Goal: Information Seeking & Learning: Learn about a topic

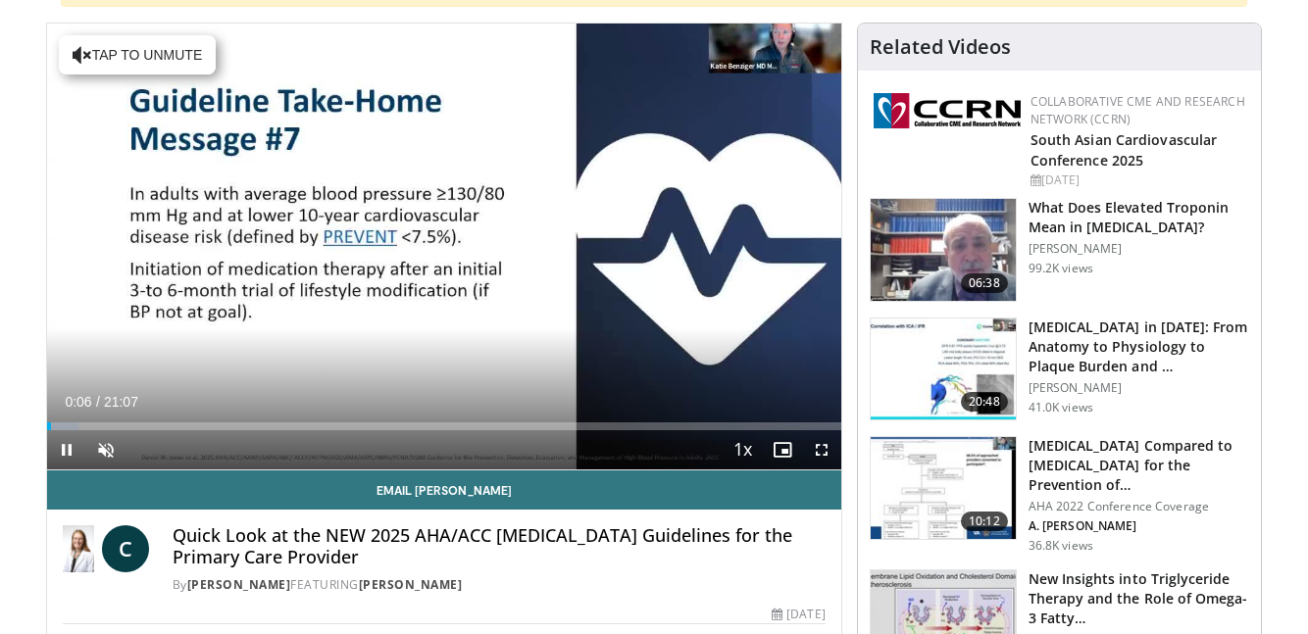
scroll to position [192, 0]
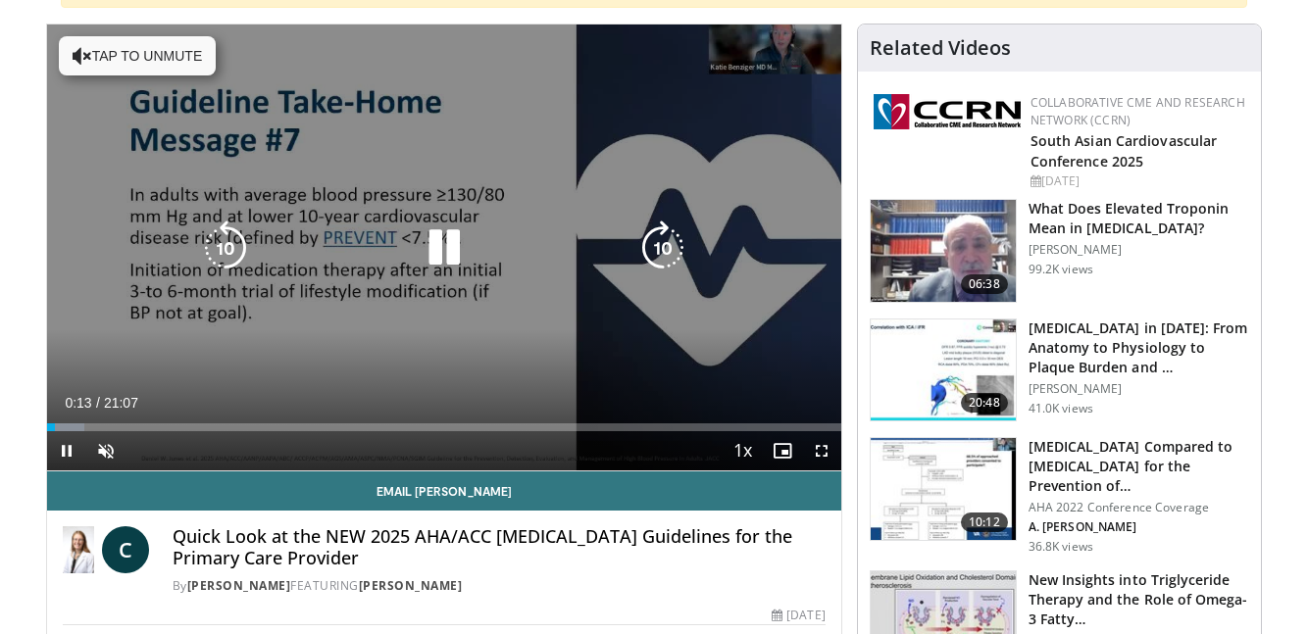
click at [450, 239] on icon "Video Player" at bounding box center [444, 248] width 55 height 55
click at [449, 234] on icon "Video Player" at bounding box center [444, 248] width 55 height 55
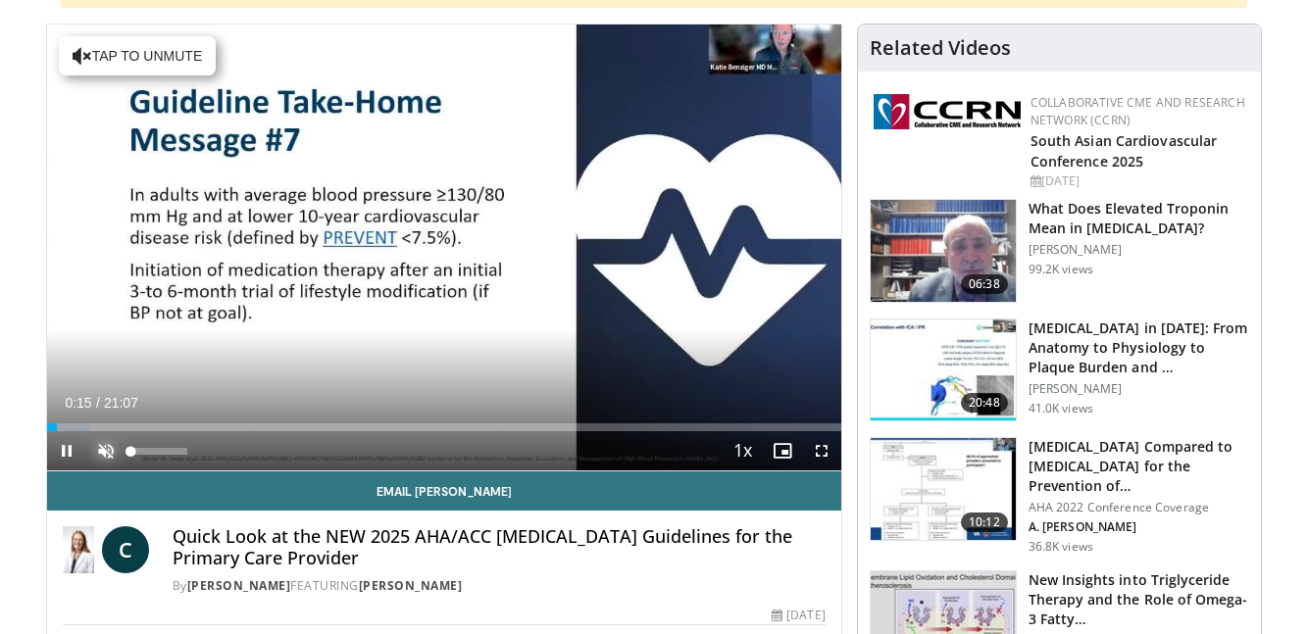
click at [107, 452] on span "Video Player" at bounding box center [105, 450] width 39 height 39
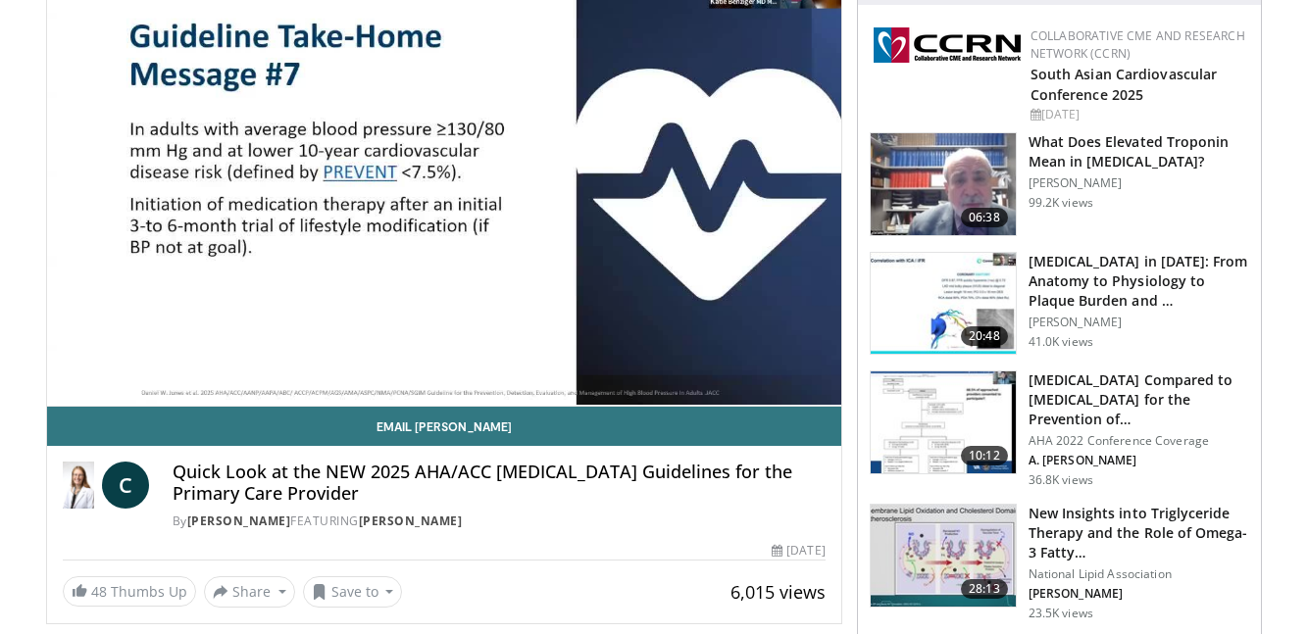
scroll to position [260, 0]
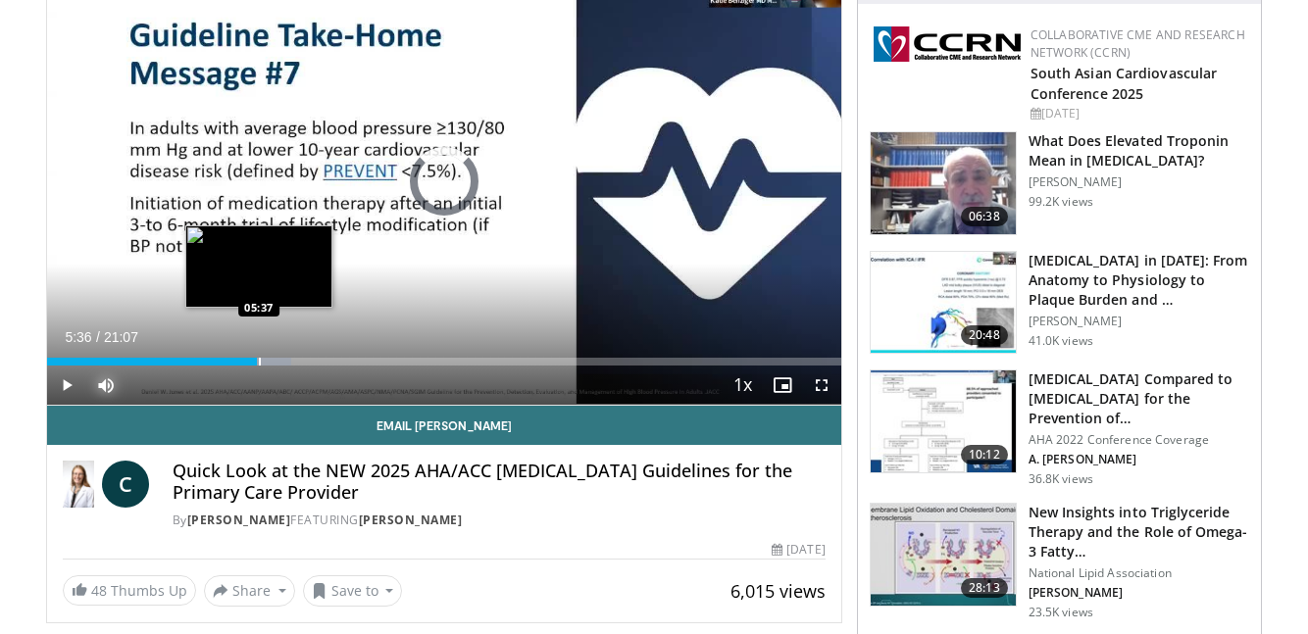
drag, startPoint x: 243, startPoint y: 364, endPoint x: 259, endPoint y: 365, distance: 15.7
click at [259, 365] on div "Progress Bar" at bounding box center [260, 362] width 2 height 8
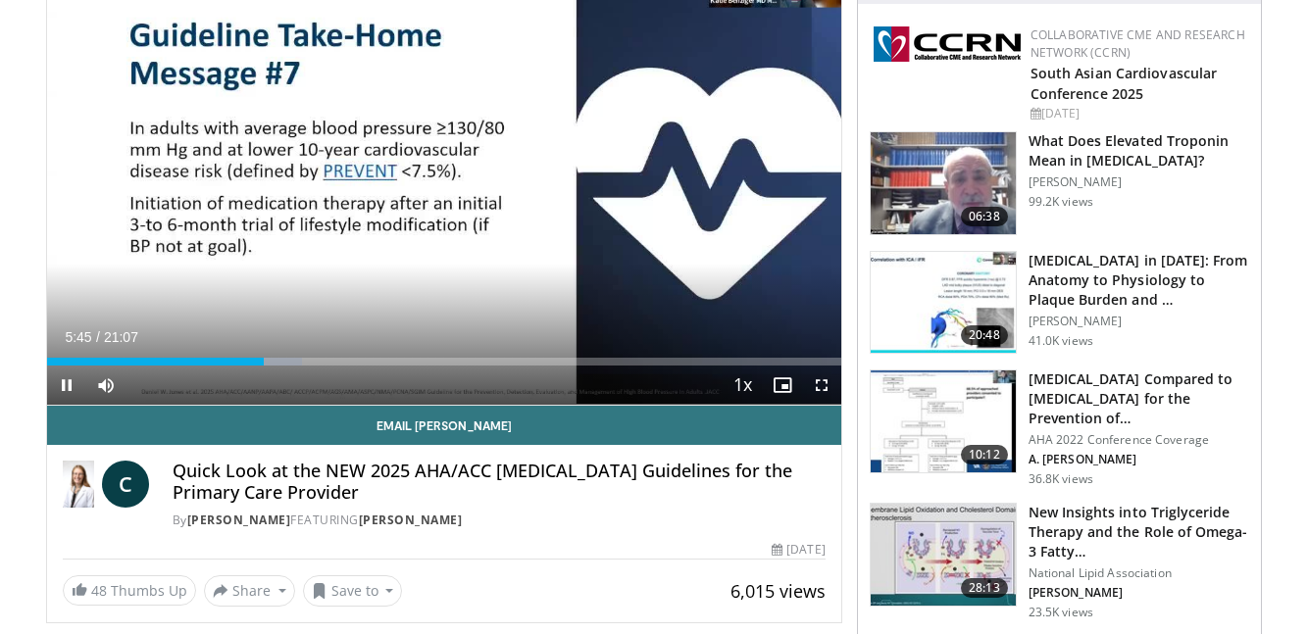
drag, startPoint x: 261, startPoint y: 370, endPoint x: 287, endPoint y: 370, distance: 26.5
click at [287, 370] on div "Current Time 5:45 / Duration 21:07 Pause Skip Backward Skip Forward Mute Loaded…" at bounding box center [444, 385] width 794 height 39
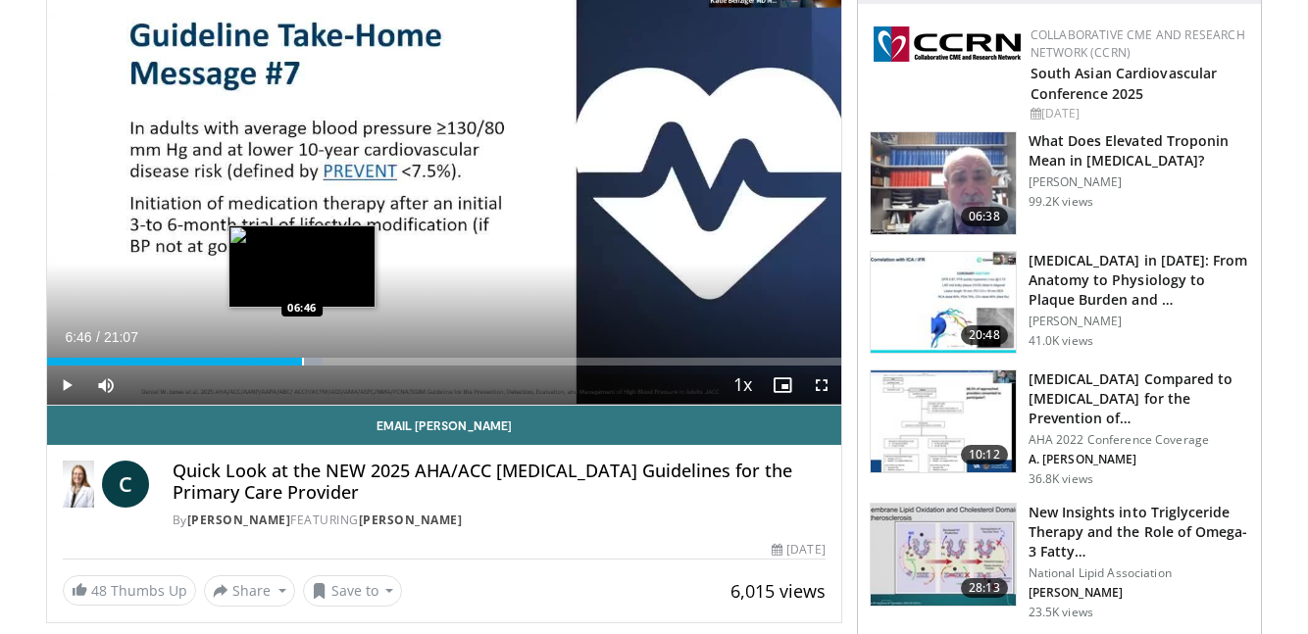
drag, startPoint x: 272, startPoint y: 356, endPoint x: 302, endPoint y: 362, distance: 31.0
click at [302, 362] on div "Loaded : 34.73% 06:46 06:46" at bounding box center [444, 356] width 794 height 19
drag, startPoint x: 302, startPoint y: 362, endPoint x: 327, endPoint y: 363, distance: 25.5
click at [327, 363] on video-js "**********" at bounding box center [444, 181] width 794 height 449
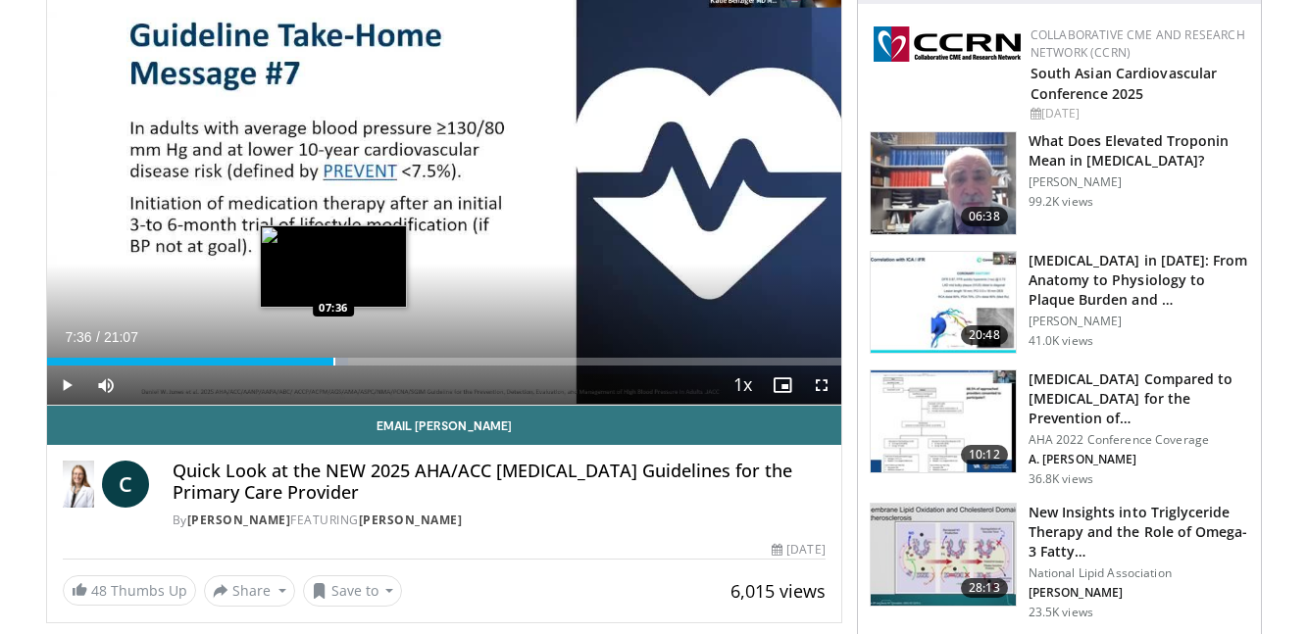
drag, startPoint x: 307, startPoint y: 359, endPoint x: 333, endPoint y: 357, distance: 26.5
click at [333, 357] on div "Loaded : 37.88% 07:36 07:36" at bounding box center [444, 356] width 794 height 19
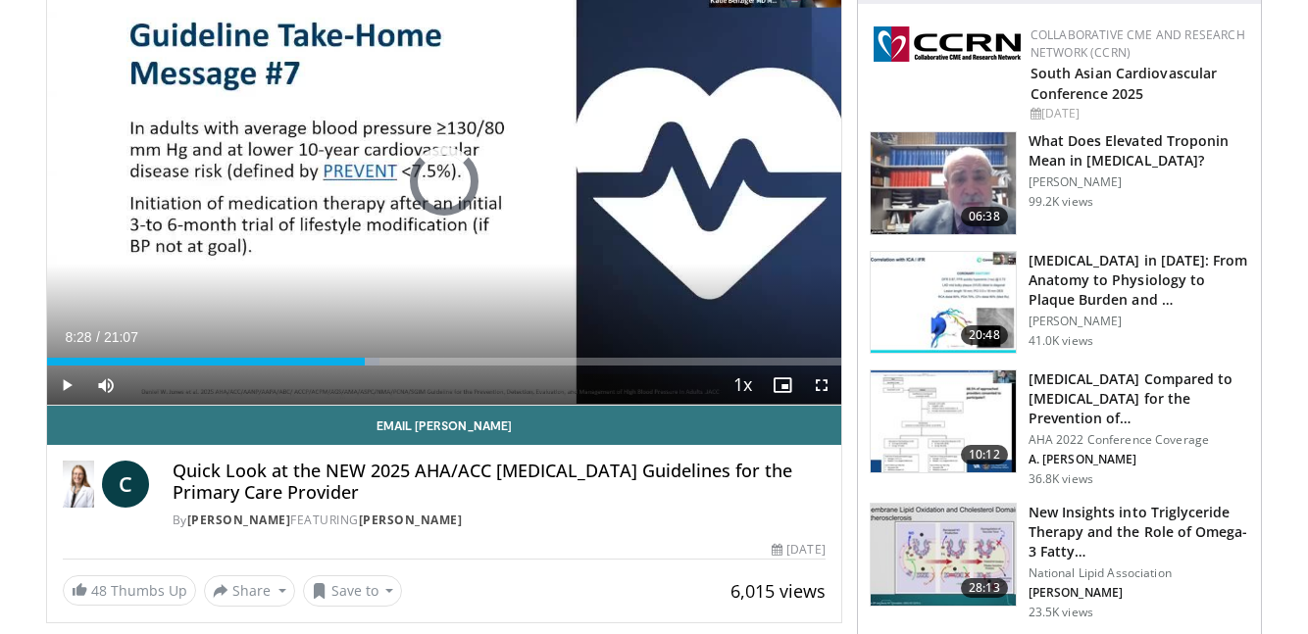
drag, startPoint x: 336, startPoint y: 364, endPoint x: 371, endPoint y: 369, distance: 34.7
click at [371, 369] on div "Current Time 8:28 / Duration 21:07 Play Skip Backward Skip Forward Mute Loaded …" at bounding box center [444, 385] width 794 height 39
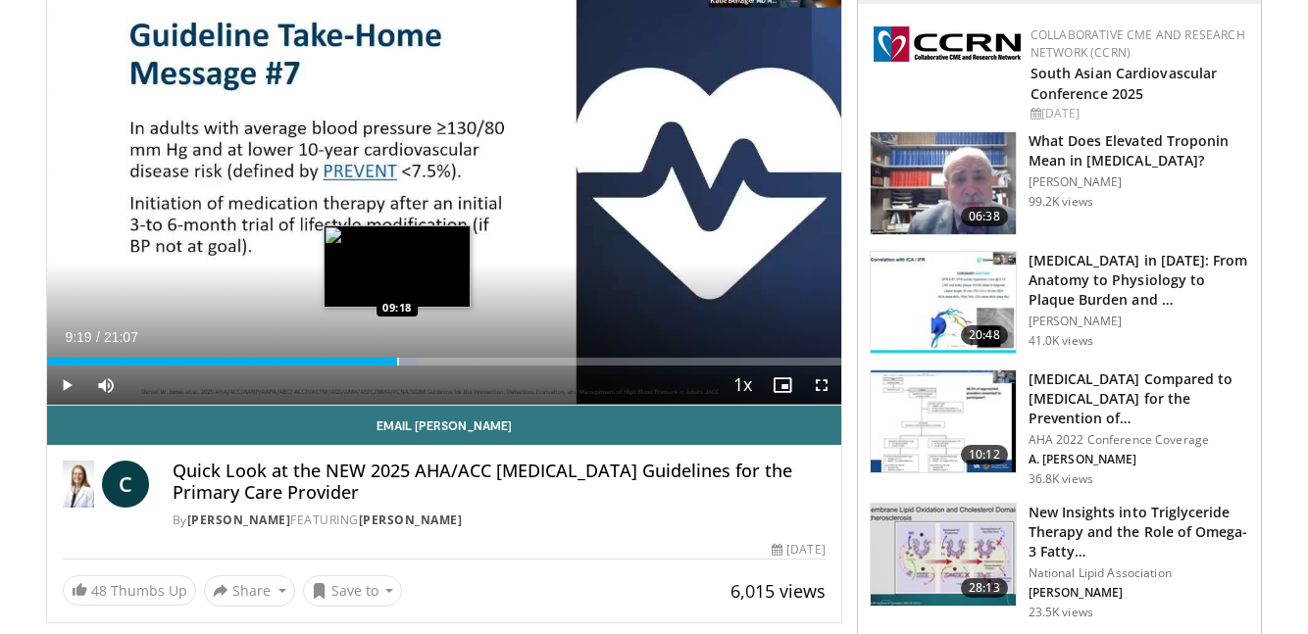
drag, startPoint x: 369, startPoint y: 358, endPoint x: 397, endPoint y: 361, distance: 28.6
click at [397, 361] on div "Progress Bar" at bounding box center [398, 362] width 2 height 8
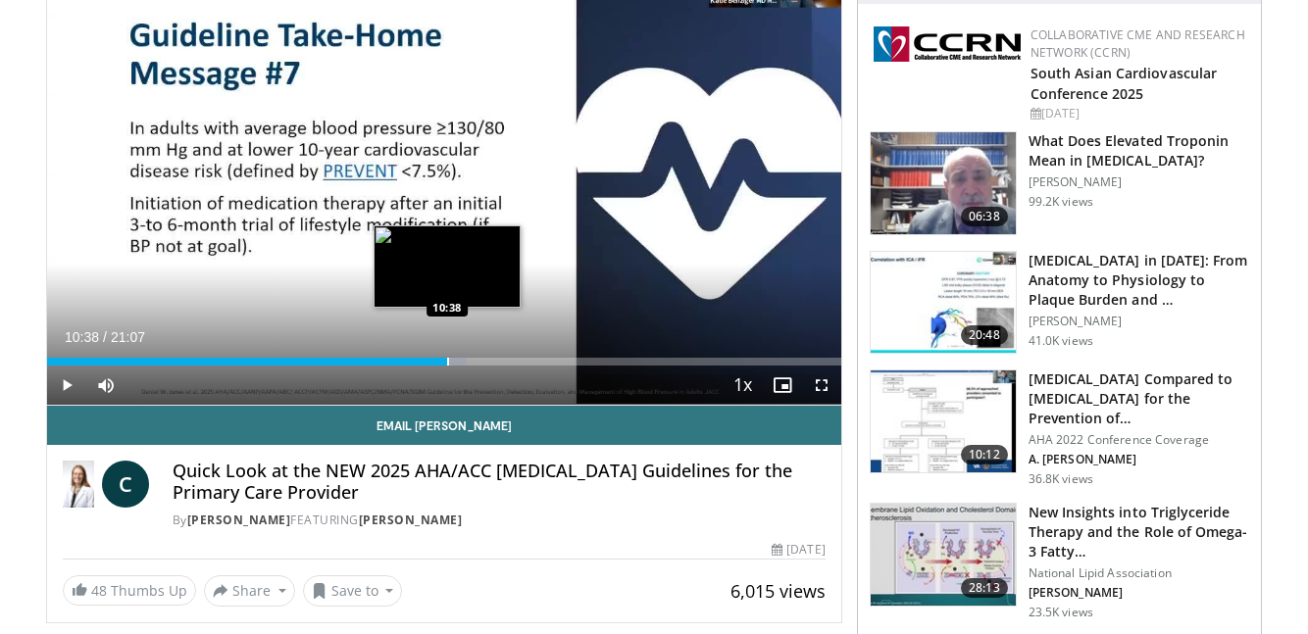
drag, startPoint x: 423, startPoint y: 357, endPoint x: 446, endPoint y: 357, distance: 23.5
click at [446, 357] on div "Loaded : 52.88% 10:38 10:38" at bounding box center [444, 356] width 794 height 19
drag, startPoint x: 448, startPoint y: 366, endPoint x: 476, endPoint y: 364, distance: 27.5
click at [476, 366] on div "Current Time 10:44 / Duration 21:07 Pause Skip Backward Skip Forward Mute Loade…" at bounding box center [444, 385] width 794 height 39
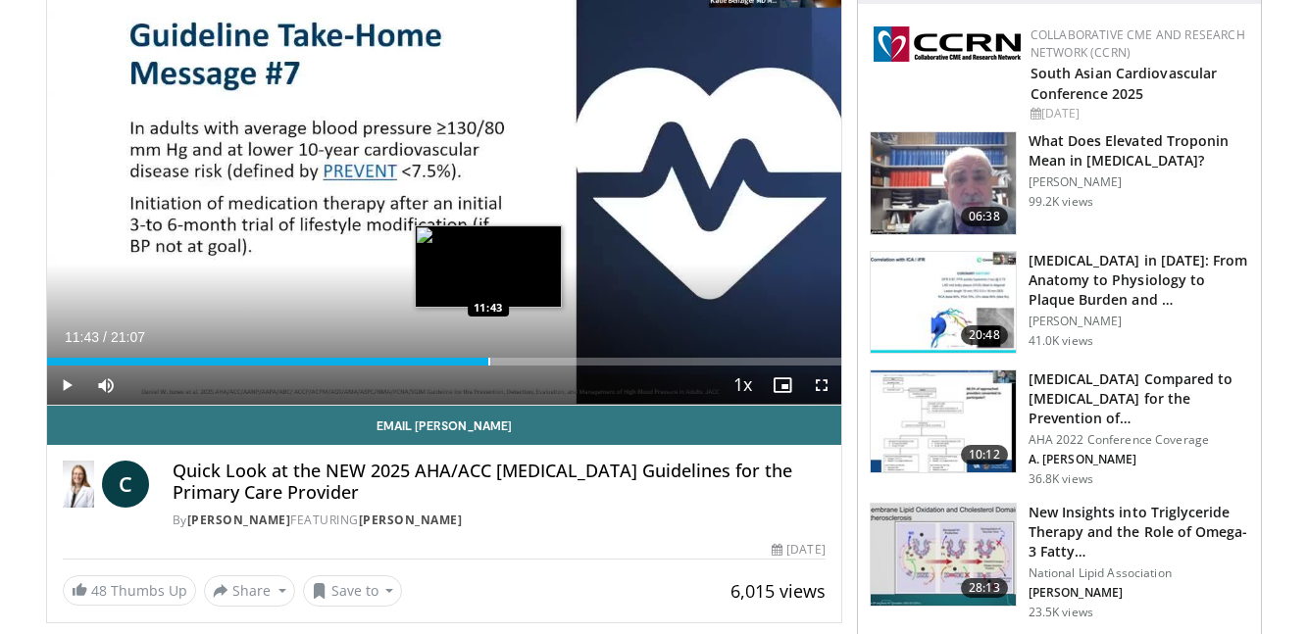
drag, startPoint x: 447, startPoint y: 366, endPoint x: 488, endPoint y: 366, distance: 41.2
click at [488, 366] on div "Progress Bar" at bounding box center [489, 362] width 2 height 8
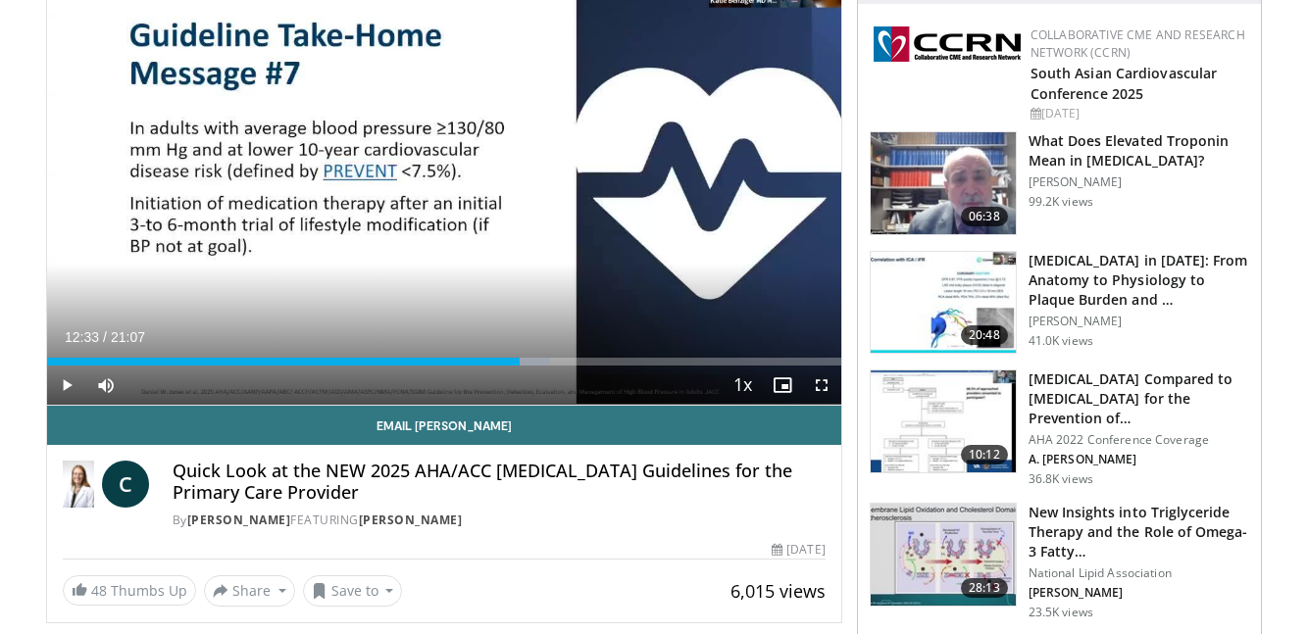
drag, startPoint x: 493, startPoint y: 362, endPoint x: 520, endPoint y: 367, distance: 26.9
click at [520, 366] on div "Current Time 12:33 / Duration 21:07 Play Skip Backward Skip Forward Mute Loaded…" at bounding box center [444, 385] width 794 height 39
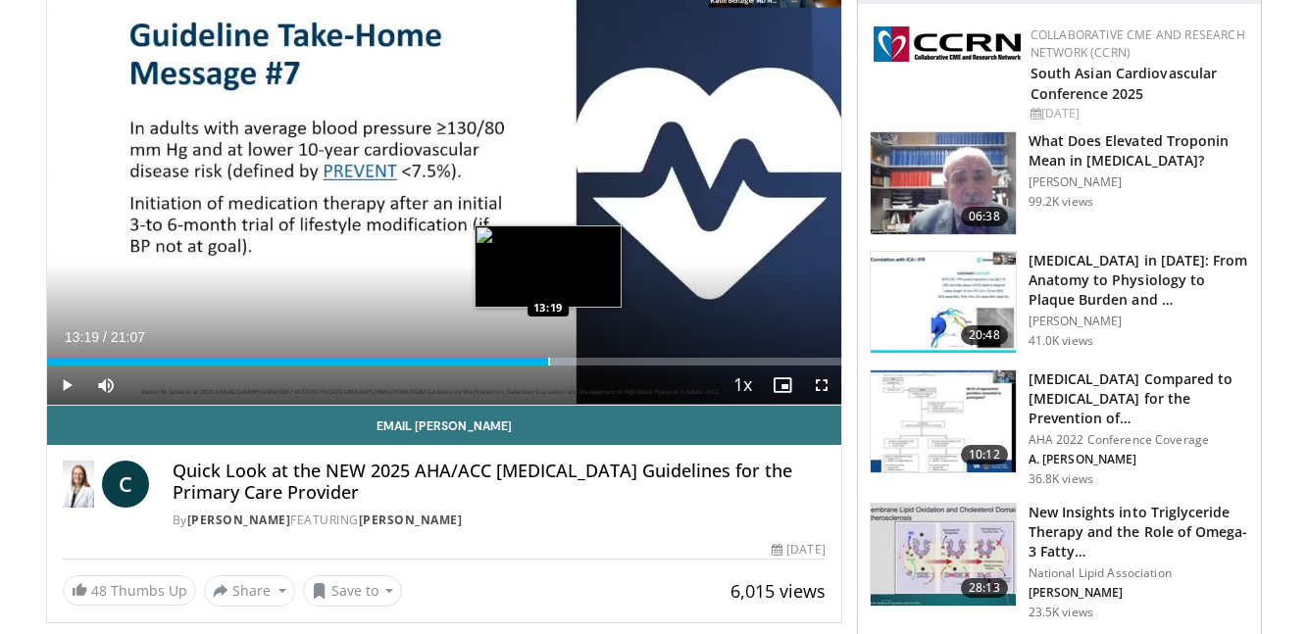
drag, startPoint x: 515, startPoint y: 361, endPoint x: 548, endPoint y: 357, distance: 33.6
click at [548, 358] on div "Progress Bar" at bounding box center [549, 362] width 2 height 8
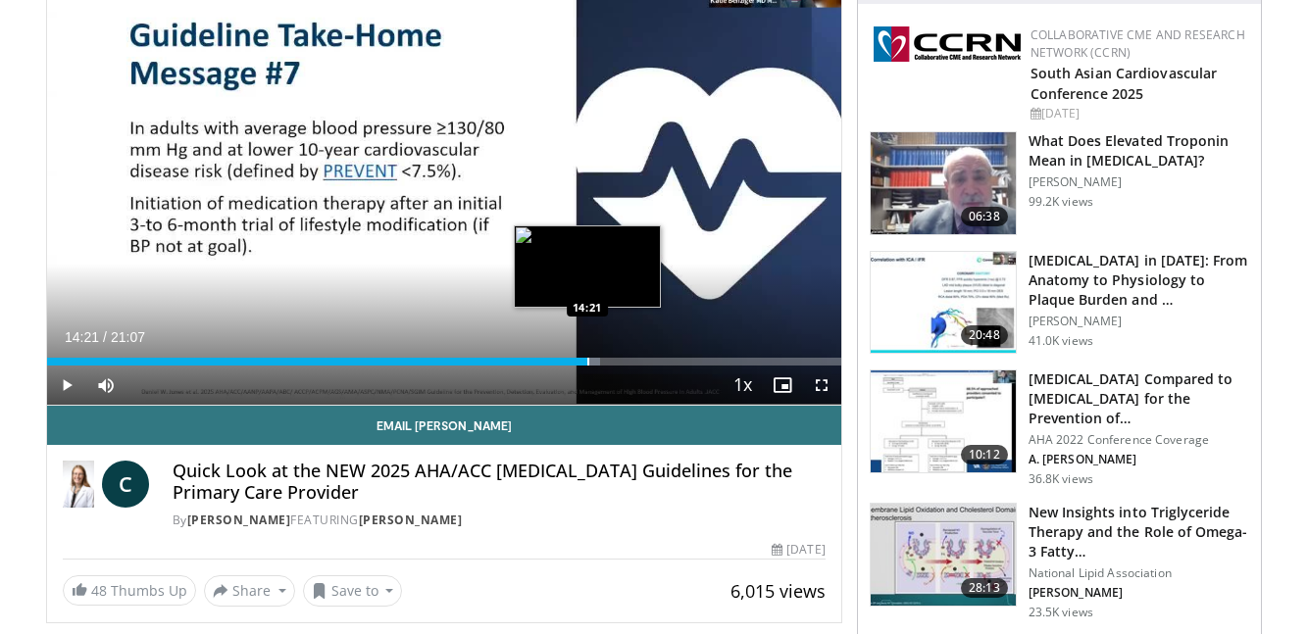
drag, startPoint x: 557, startPoint y: 365, endPoint x: 586, endPoint y: 365, distance: 29.4
click at [587, 365] on div "Progress Bar" at bounding box center [588, 362] width 2 height 8
drag, startPoint x: 586, startPoint y: 365, endPoint x: 556, endPoint y: 365, distance: 30.4
click at [556, 365] on video-js "**********" at bounding box center [444, 181] width 794 height 449
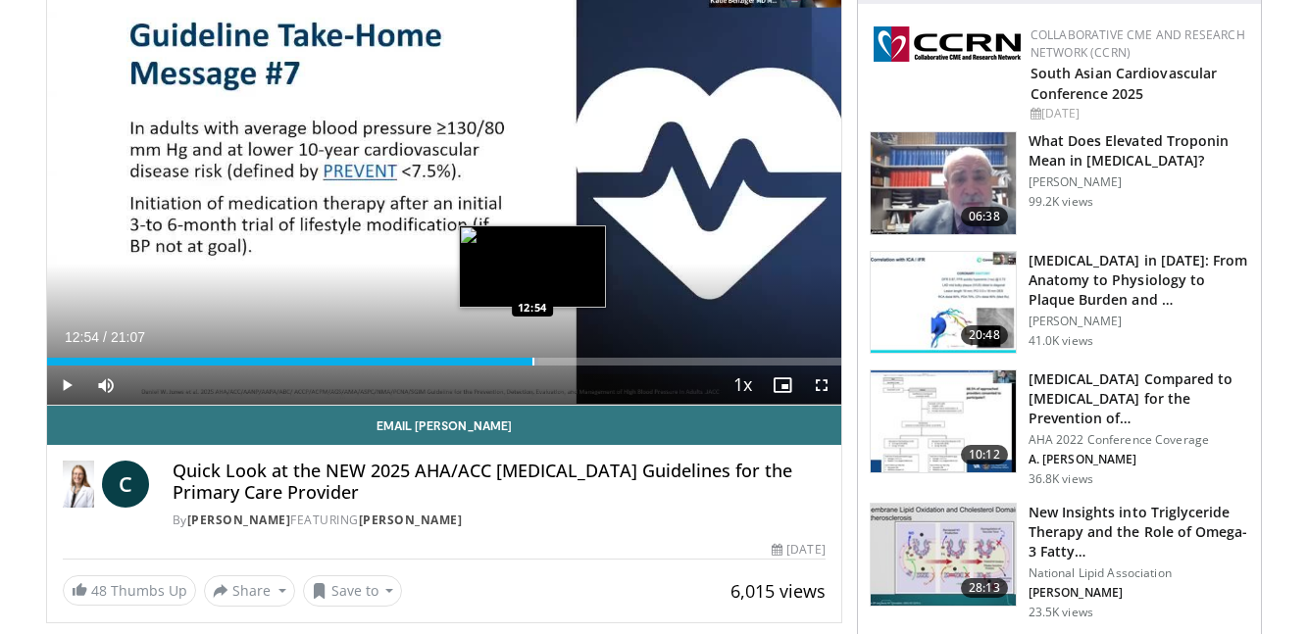
drag, startPoint x: 601, startPoint y: 365, endPoint x: 532, endPoint y: 362, distance: 68.7
click at [532, 362] on div "Progress Bar" at bounding box center [533, 362] width 2 height 8
